Goal: Task Accomplishment & Management: Manage account settings

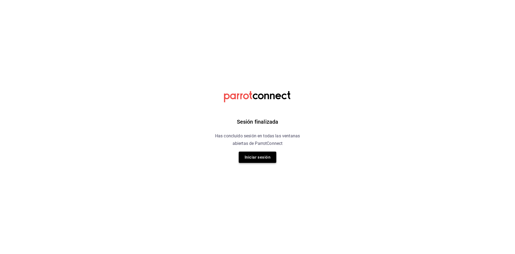
click at [251, 163] on button "Iniciar sesión" at bounding box center [258, 156] width 38 height 11
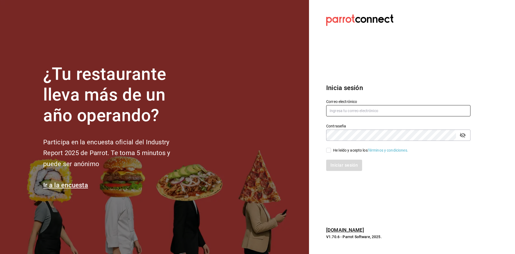
type input "[PERSON_NAME][EMAIL_ADDRESS][DOMAIN_NAME]"
click at [253, 160] on section "¿Tu restaurante lleva más de un año operando? Participa en la encuesta oficial …" at bounding box center [154, 127] width 309 height 254
click at [329, 150] on input "He leído y acepto los Términos y condiciones." at bounding box center [328, 150] width 5 height 5
checkbox input "true"
click at [334, 164] on button "Iniciar sesión" at bounding box center [344, 164] width 37 height 11
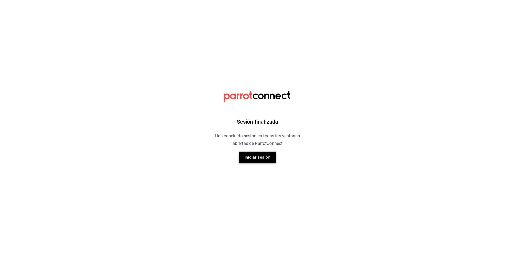
click at [246, 157] on button "Iniciar sesión" at bounding box center [258, 156] width 38 height 11
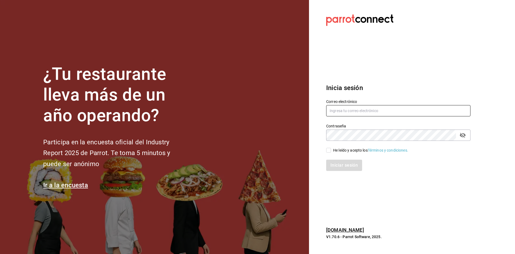
type input "[PERSON_NAME][EMAIL_ADDRESS][DOMAIN_NAME]"
click at [331, 152] on span "He leído y acepto los Términos y condiciones." at bounding box center [369, 150] width 77 height 6
click at [331, 152] on input "He leído y acepto los Términos y condiciones." at bounding box center [328, 150] width 5 height 5
checkbox input "true"
drag, startPoint x: 334, startPoint y: 159, endPoint x: 336, endPoint y: 164, distance: 5.3
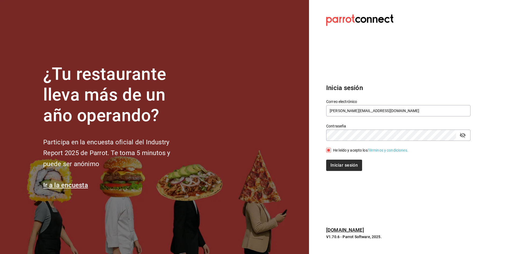
click at [336, 164] on div "Iniciar sesión" at bounding box center [395, 162] width 151 height 18
click at [336, 164] on button "Iniciar sesión" at bounding box center [344, 164] width 37 height 11
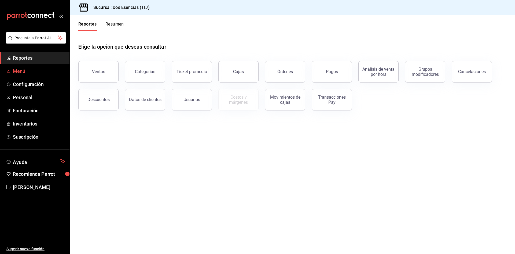
click at [39, 70] on span "Menú" at bounding box center [39, 70] width 52 height 7
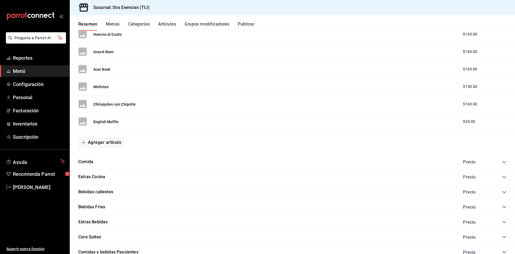
scroll to position [510, 0]
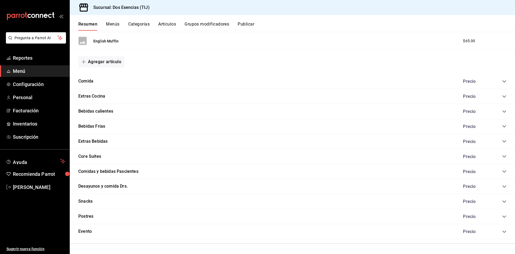
click at [503, 97] on icon "collapse-category-row" at bounding box center [505, 96] width 4 height 4
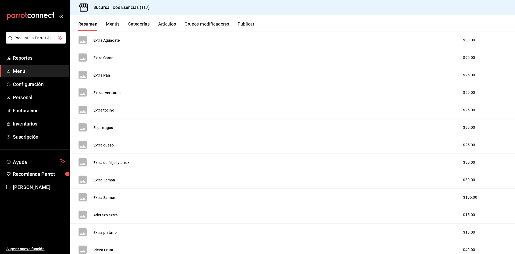
scroll to position [698, 0]
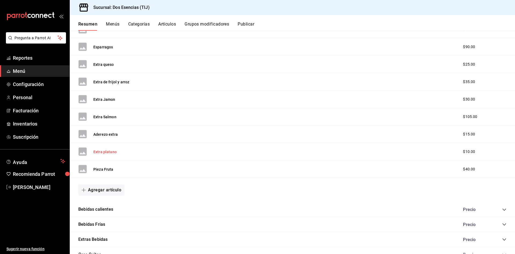
click at [101, 151] on button "Extra platano" at bounding box center [104, 151] width 23 height 5
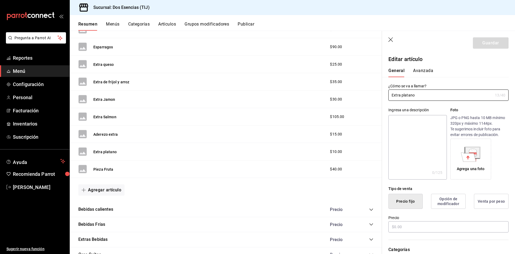
type input "$10.00"
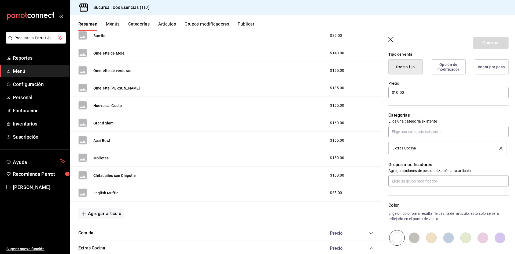
scroll to position [349, 0]
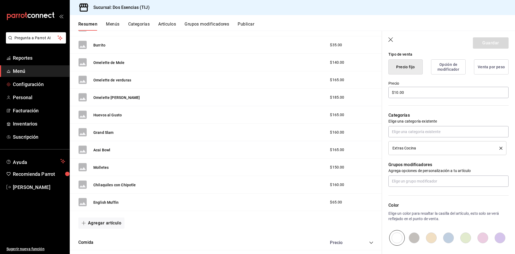
drag, startPoint x: 37, startPoint y: 83, endPoint x: 342, endPoint y: 91, distance: 305.6
click at [37, 83] on span "Configuración" at bounding box center [39, 84] width 52 height 7
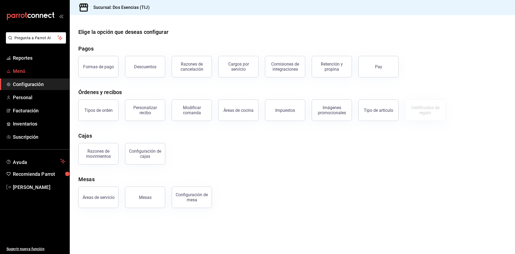
click at [36, 67] on link "Menú" at bounding box center [35, 71] width 70 height 12
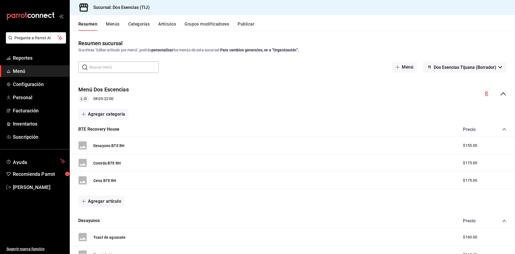
click at [168, 25] on button "Artículos" at bounding box center [167, 25] width 18 height 9
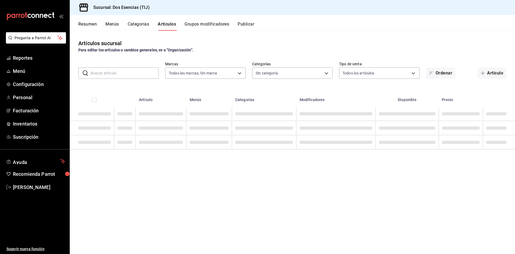
type input "42275f61-a381-4346-b097-f53f4c5c54e2"
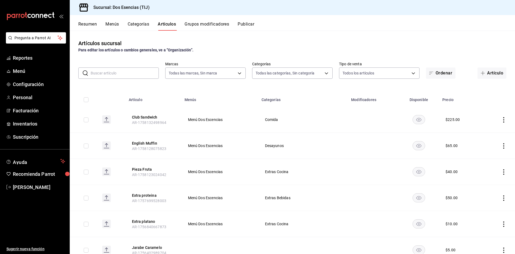
type input "07122d97-4ba2-473e-a080-2ff63e34680f,0593066a-dde8-4484-a009-94e44883c9ff,8b478…"
click at [136, 74] on input "text" at bounding box center [125, 73] width 68 height 11
click at [122, 76] on input "text" at bounding box center [125, 73] width 68 height 11
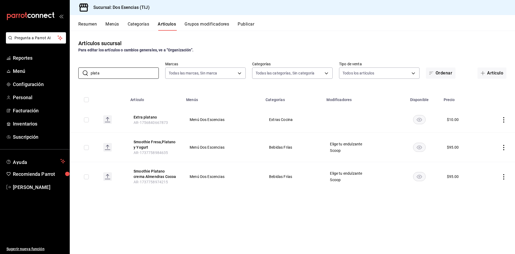
type input "plata"
click at [505, 121] on icon "actions" at bounding box center [503, 119] width 5 height 5
click at [494, 155] on span "Eliminar" at bounding box center [488, 154] width 14 height 4
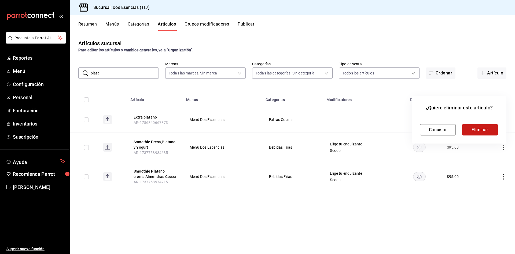
click at [486, 128] on button "Eliminar" at bounding box center [481, 129] width 36 height 11
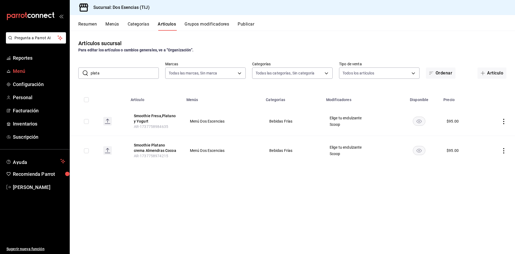
click at [28, 70] on span "Menú" at bounding box center [39, 70] width 52 height 7
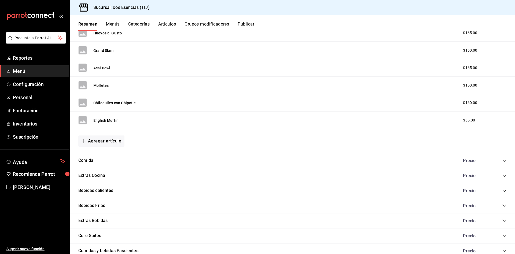
scroll to position [429, 0]
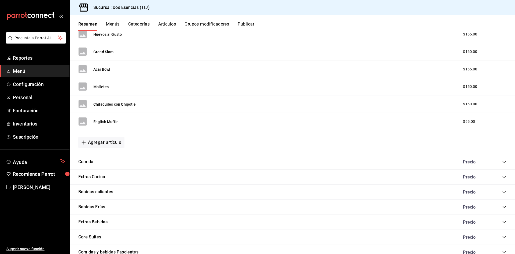
click at [88, 158] on div "Comida Precio" at bounding box center [293, 161] width 446 height 15
click at [503, 163] on icon "collapse-category-row" at bounding box center [505, 162] width 4 height 4
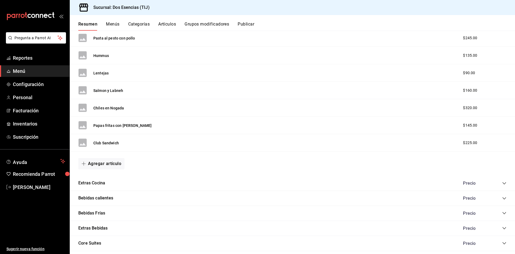
scroll to position [913, 0]
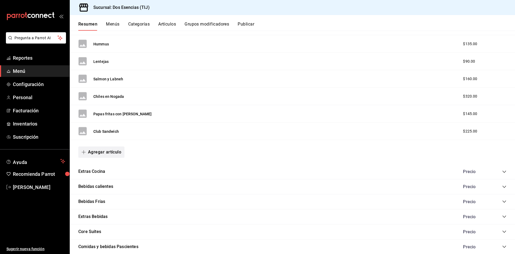
click at [108, 151] on button "Agregar artículo" at bounding box center [101, 151] width 46 height 11
click at [101, 178] on li "Artículo nuevo" at bounding box center [99, 179] width 42 height 13
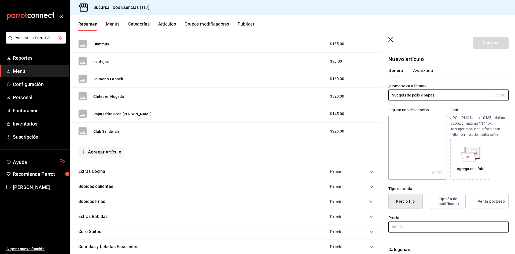
type input "Nuggets de pollo y papas"
click at [409, 230] on input "text" at bounding box center [449, 226] width 120 height 11
type input "$145.00"
click at [482, 43] on button "Guardar" at bounding box center [491, 42] width 36 height 11
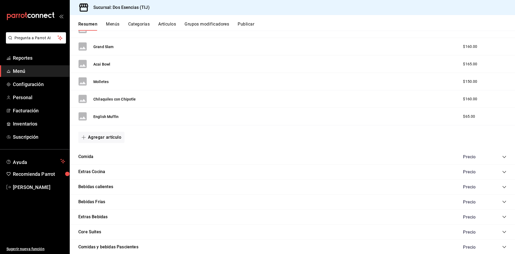
scroll to position [424, 0]
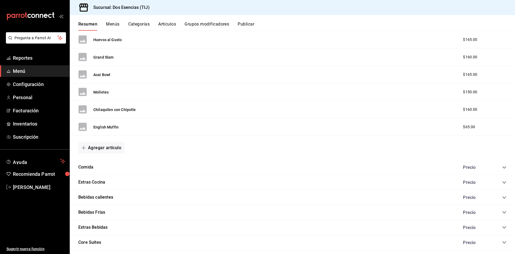
click at [502, 188] on div "Extras Cocina Precio" at bounding box center [293, 182] width 446 height 15
click at [503, 182] on icon "collapse-category-row" at bounding box center [505, 182] width 4 height 4
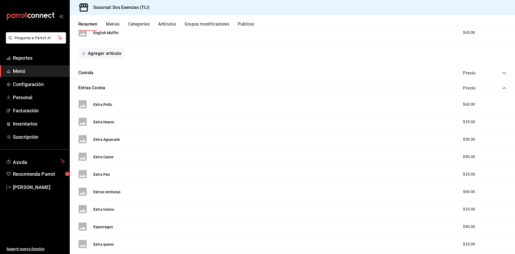
scroll to position [532, 0]
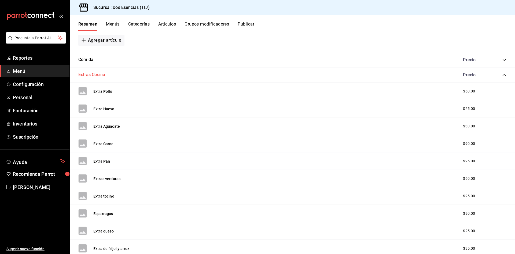
click at [102, 75] on button "Extras Cocina" at bounding box center [91, 75] width 27 height 6
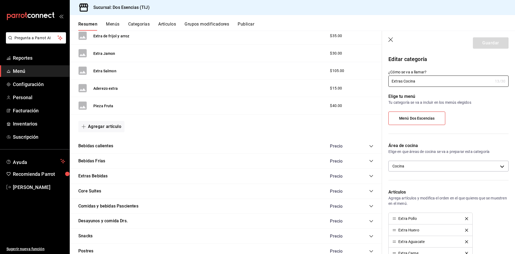
scroll to position [746, 0]
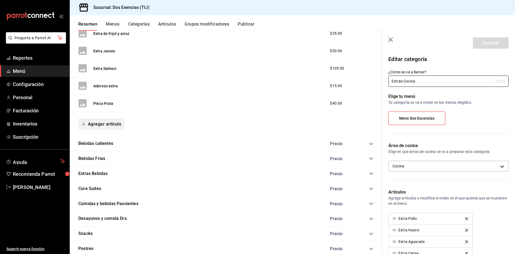
click at [89, 123] on button "Agregar artículo" at bounding box center [101, 123] width 46 height 11
click at [99, 151] on li "Artículo nuevo" at bounding box center [99, 151] width 42 height 13
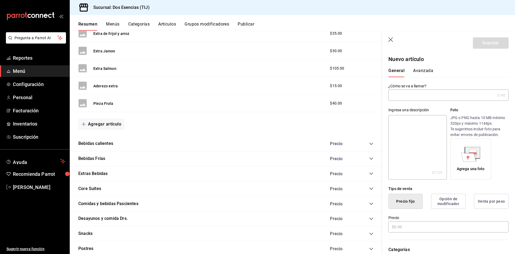
click at [406, 96] on input "text" at bounding box center [442, 95] width 107 height 11
type input "e"
type input "Extra quesadilla"
click at [402, 227] on input "text" at bounding box center [449, 226] width 120 height 11
type input "$50.00"
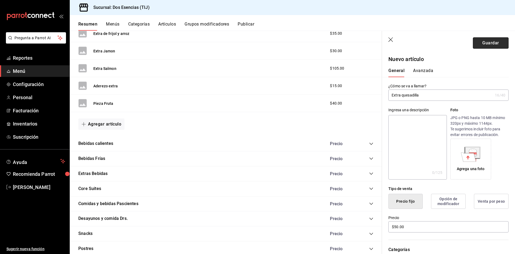
click at [482, 44] on button "Guardar" at bounding box center [491, 42] width 36 height 11
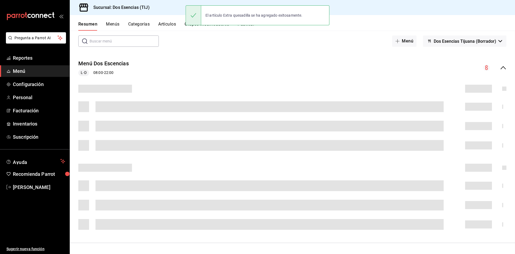
scroll to position [49, 0]
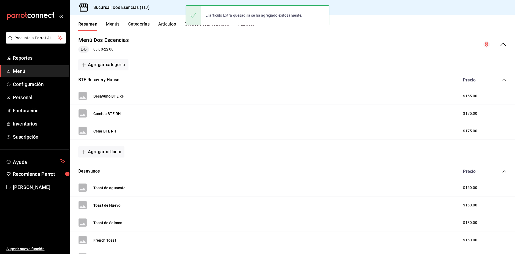
click at [486, 44] on icon "collapse-menu-row" at bounding box center [487, 44] width 3 height 5
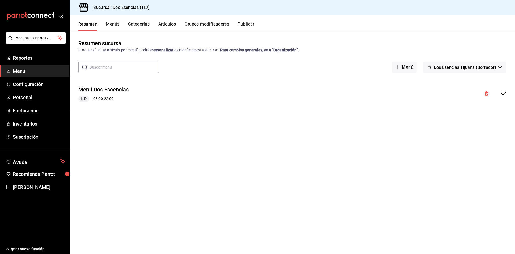
scroll to position [0, 0]
click at [27, 72] on span "Menú" at bounding box center [39, 70] width 52 height 7
